Goal: Find specific page/section: Find specific page/section

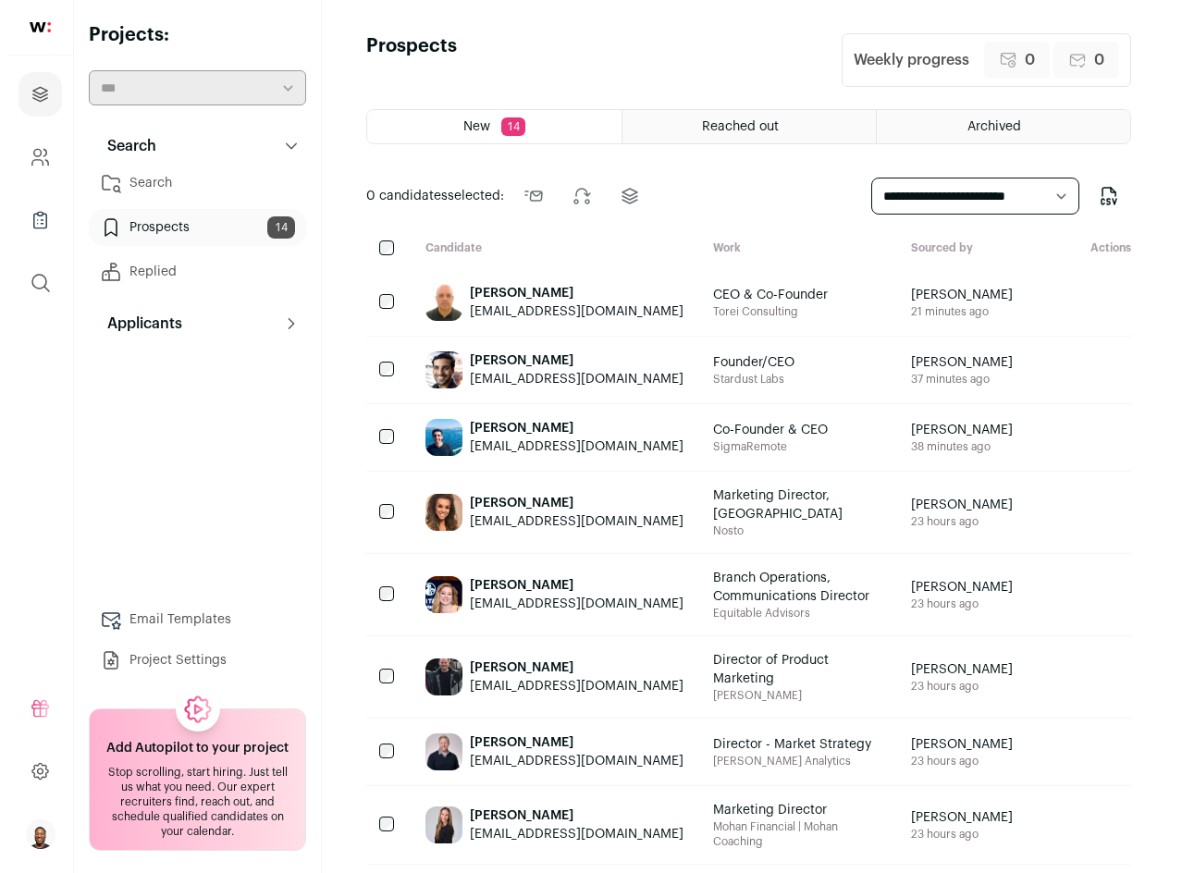
scroll to position [92, 0]
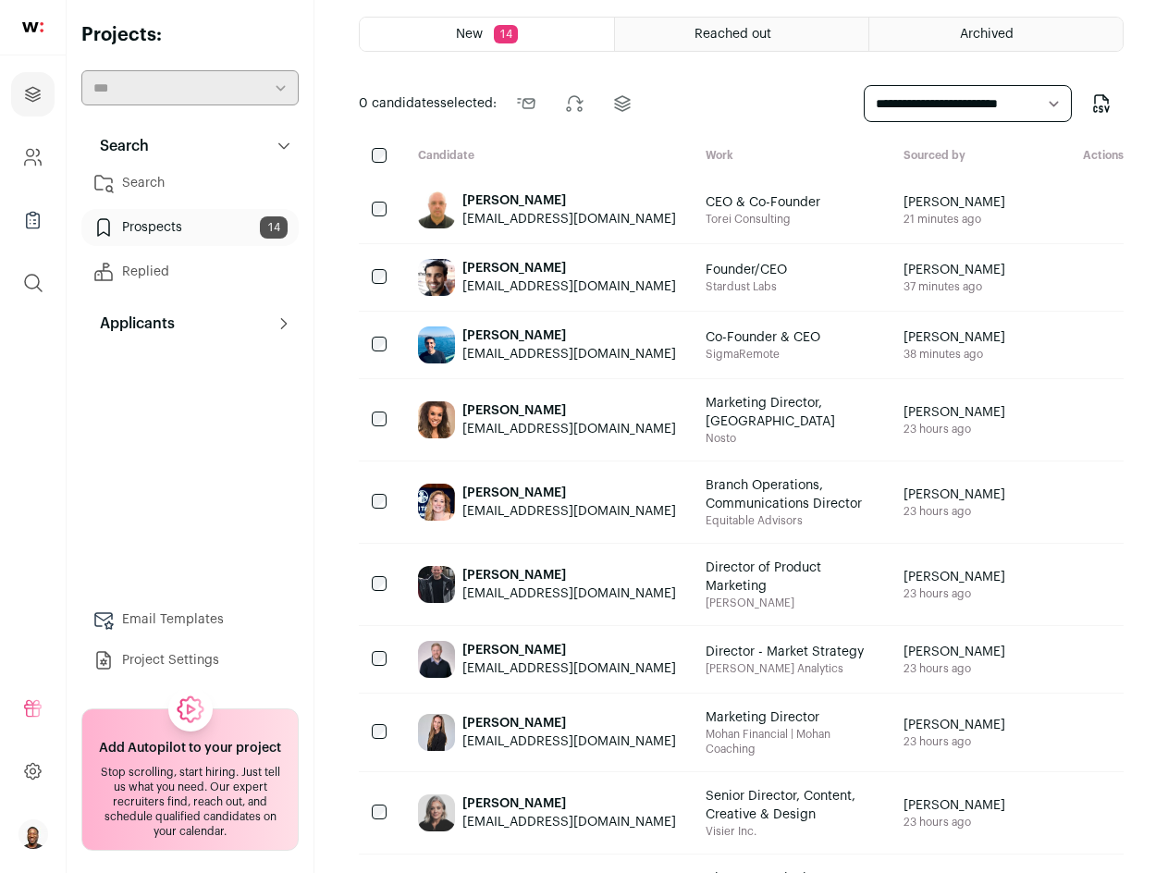
click at [545, 205] on div "[PERSON_NAME]" at bounding box center [569, 200] width 214 height 18
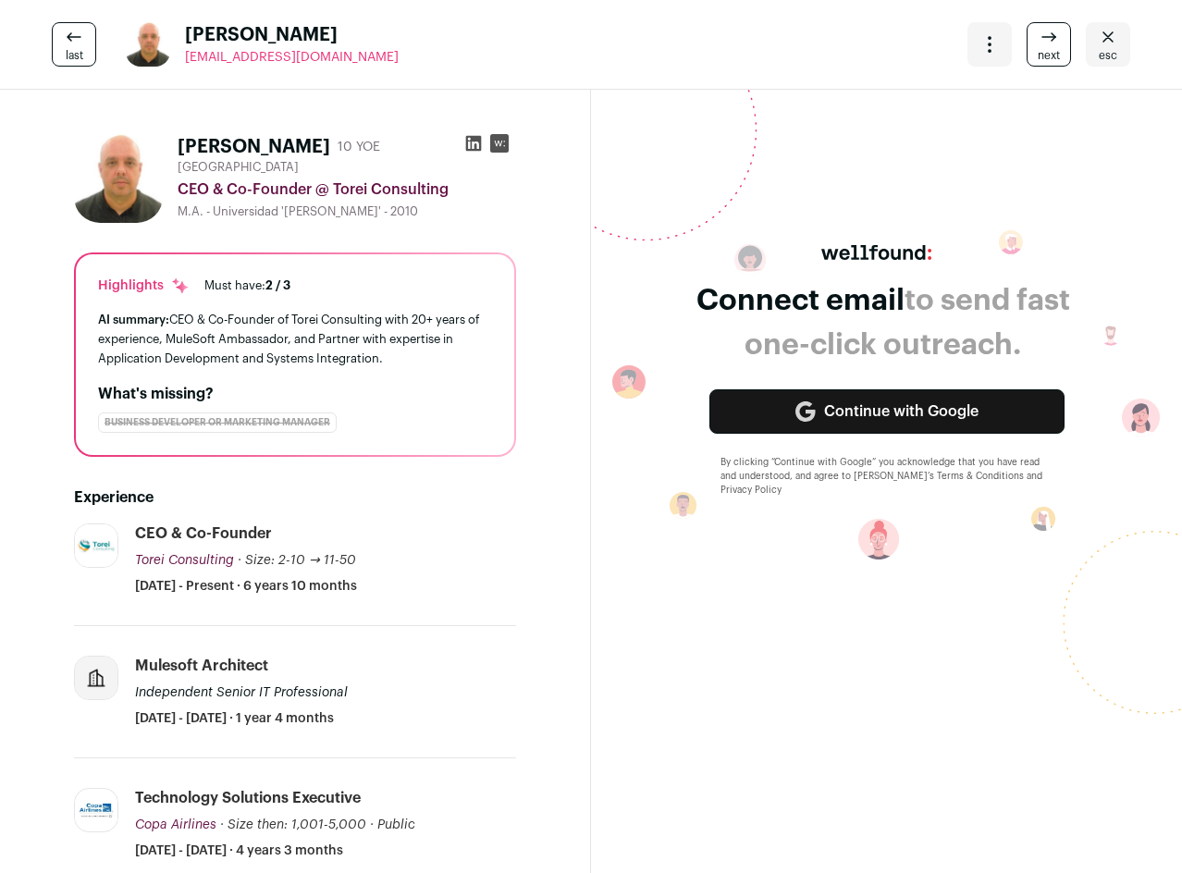
click at [58, 45] on link "last" at bounding box center [74, 44] width 44 height 44
click at [58, 45] on html "Projects Company and ATS Settings Company Lists (Experimental) Global Search Re…" at bounding box center [591, 568] width 1182 height 1321
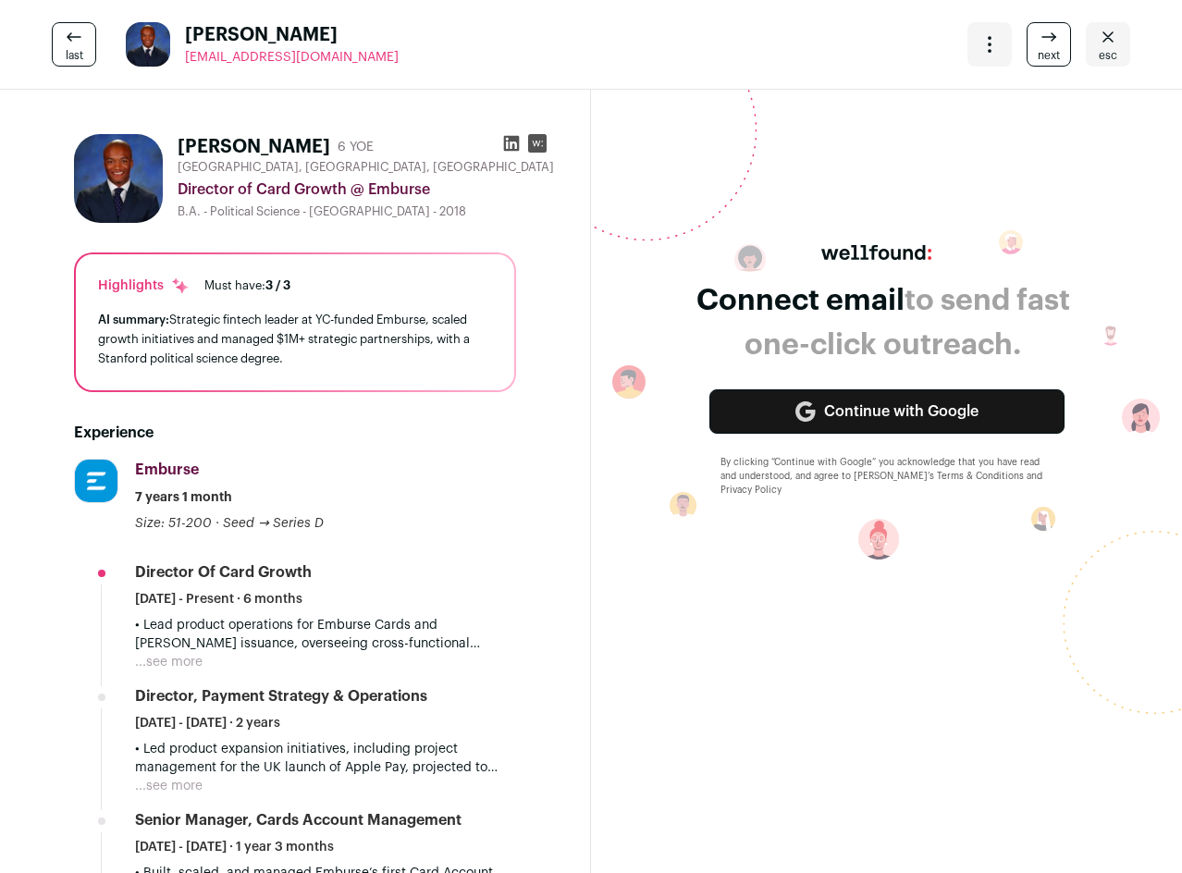
click at [1098, 48] on span "esc" at bounding box center [1107, 55] width 18 height 15
